Goal: Information Seeking & Learning: Understand process/instructions

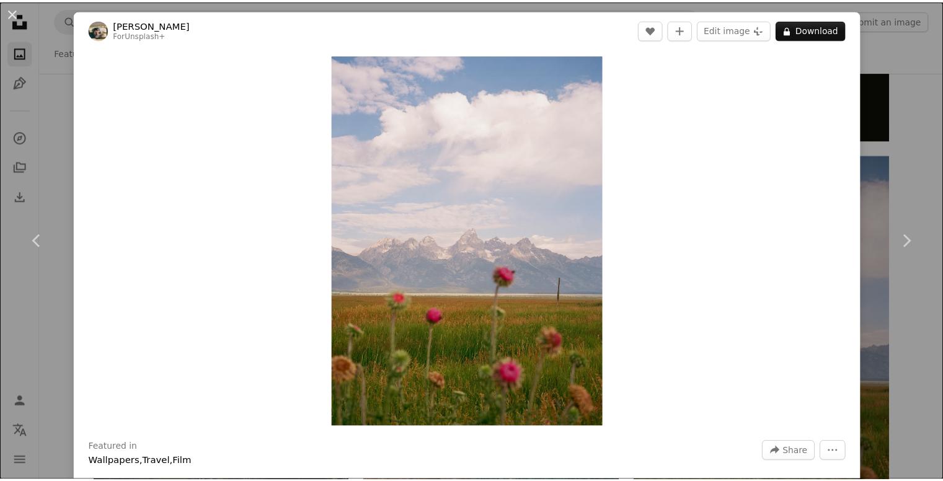
scroll to position [6014, 0]
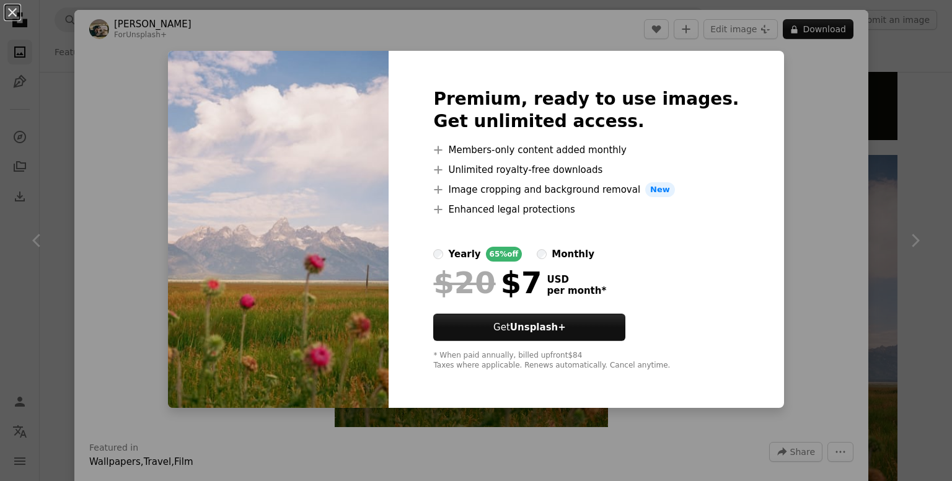
click at [580, 410] on div "An X shape Premium, ready to use images. Get unlimited access. A plus sign Memb…" at bounding box center [476, 240] width 952 height 481
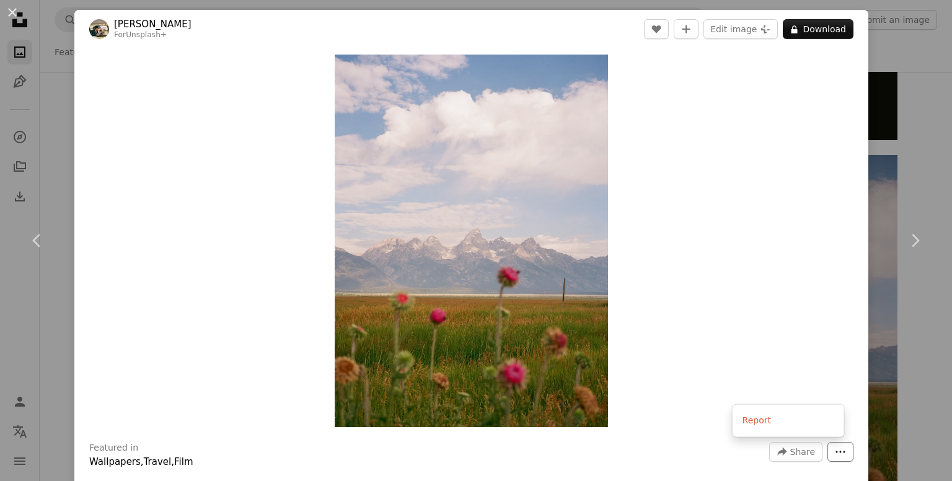
click at [835, 450] on icon "More Actions" at bounding box center [840, 451] width 11 height 11
click at [541, 353] on dialog "An X shape Chevron left Chevron right Hans For Unsplash+ A heart A plus sign Ed…" at bounding box center [476, 240] width 952 height 481
click at [921, 68] on div "An X shape Chevron left Chevron right Hans For Unsplash+ A heart A plus sign Ed…" at bounding box center [476, 240] width 952 height 481
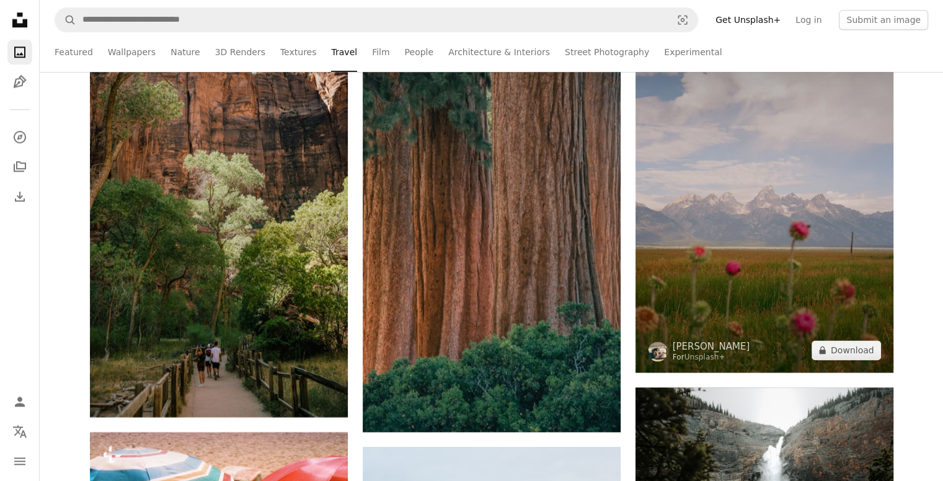
scroll to position [6200, 0]
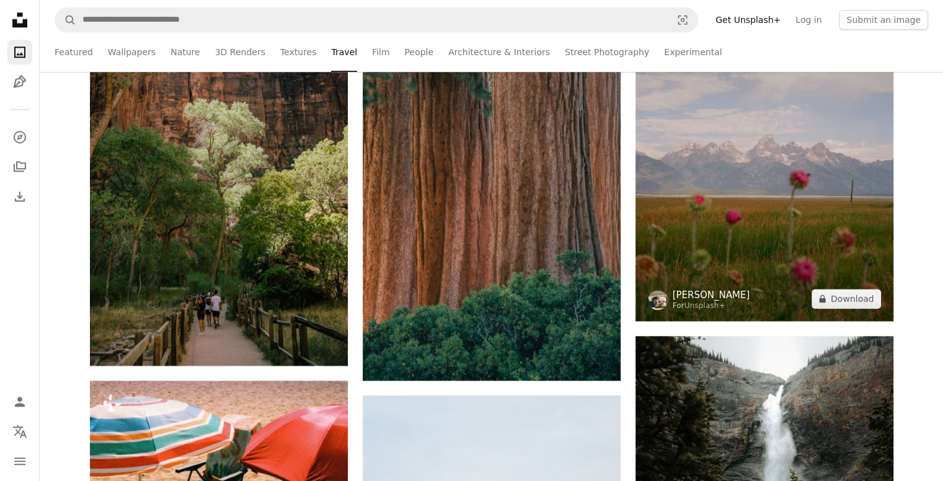
click at [686, 298] on link "[PERSON_NAME]" at bounding box center [712, 295] width 78 height 12
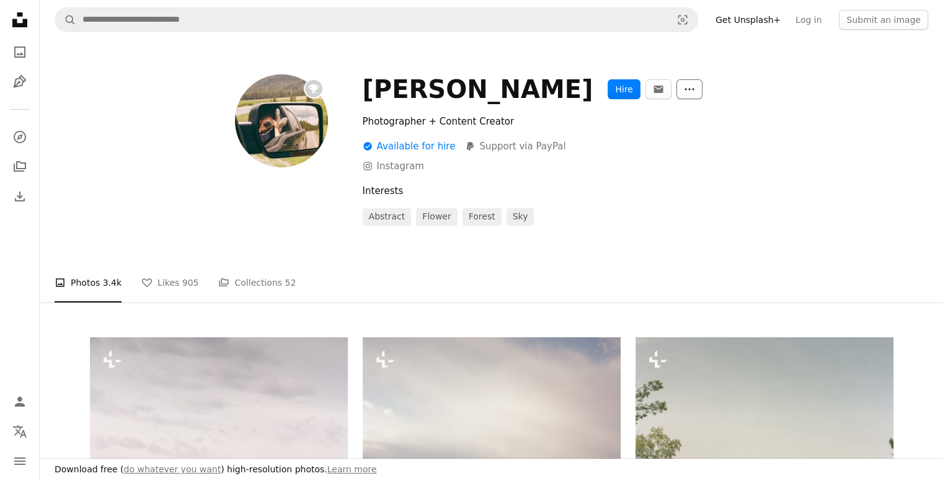
click at [676, 97] on button "More Actions" at bounding box center [689, 89] width 26 height 20
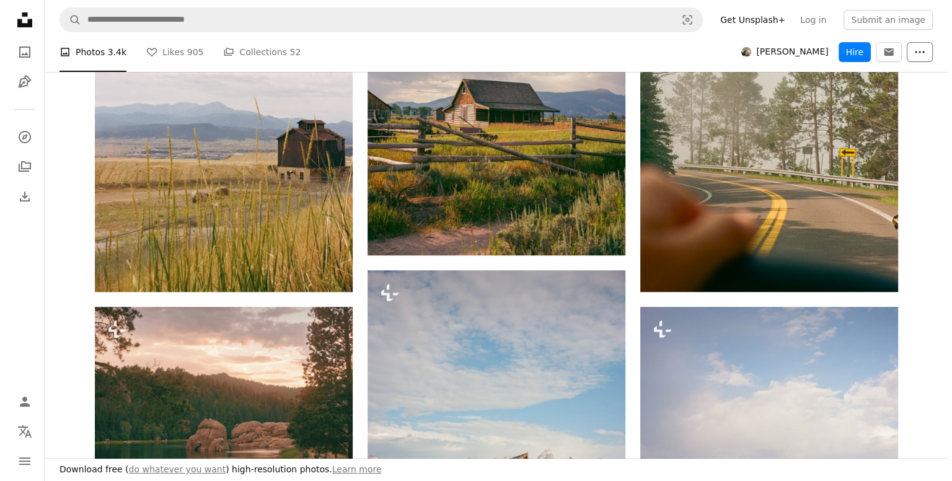
scroll to position [434, 0]
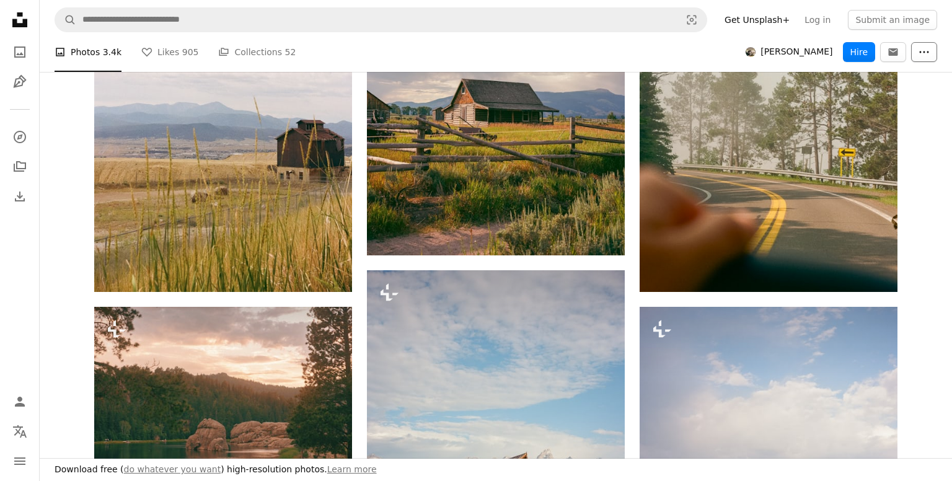
click at [919, 57] on icon "More Actions" at bounding box center [924, 52] width 11 height 11
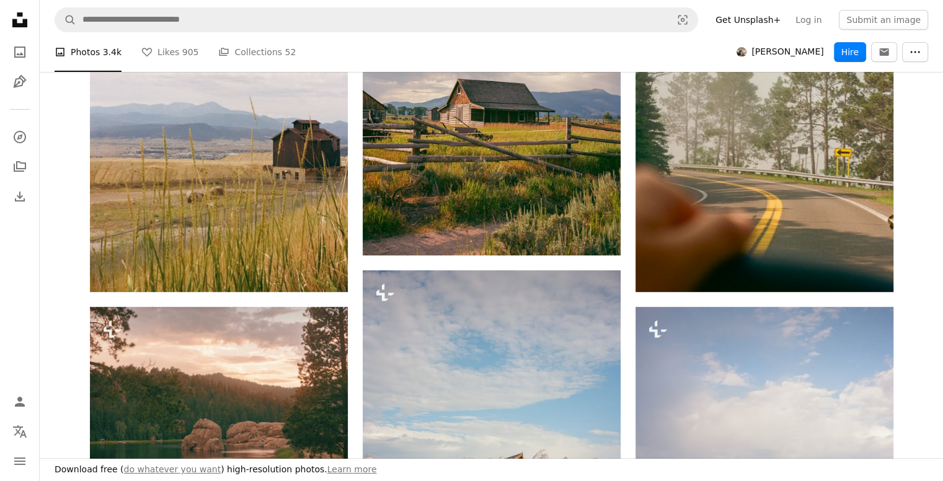
scroll to position [2108, 0]
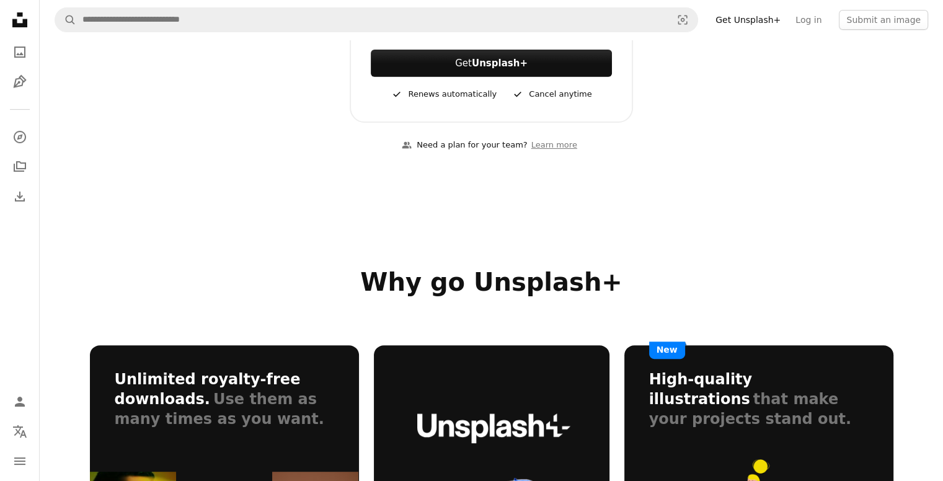
scroll to position [806, 0]
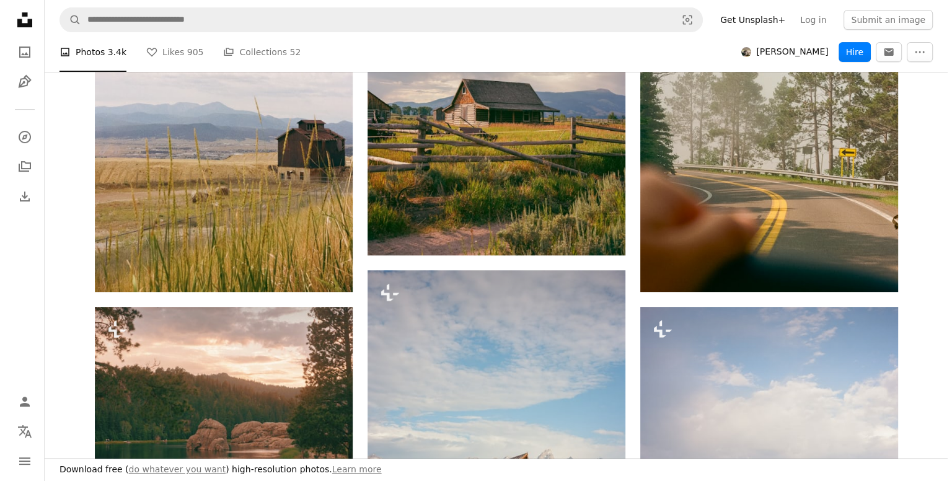
scroll to position [2232, 0]
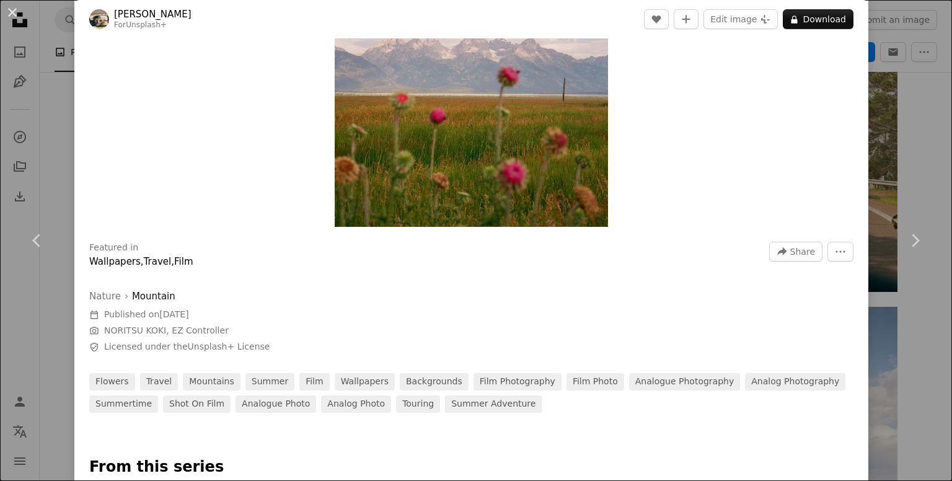
scroll to position [308, 0]
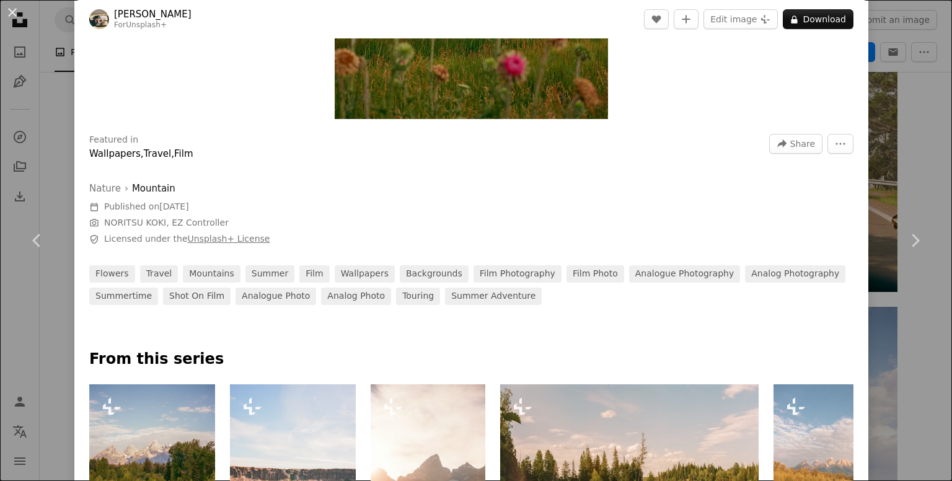
click at [231, 239] on link "Unsplash+ License" at bounding box center [229, 239] width 82 height 10
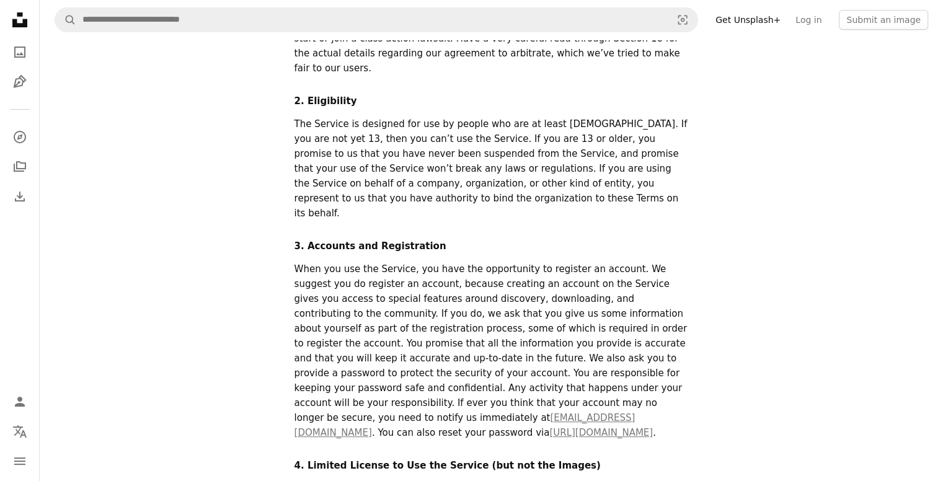
scroll to position [3534, 0]
